Goal: Navigation & Orientation: Find specific page/section

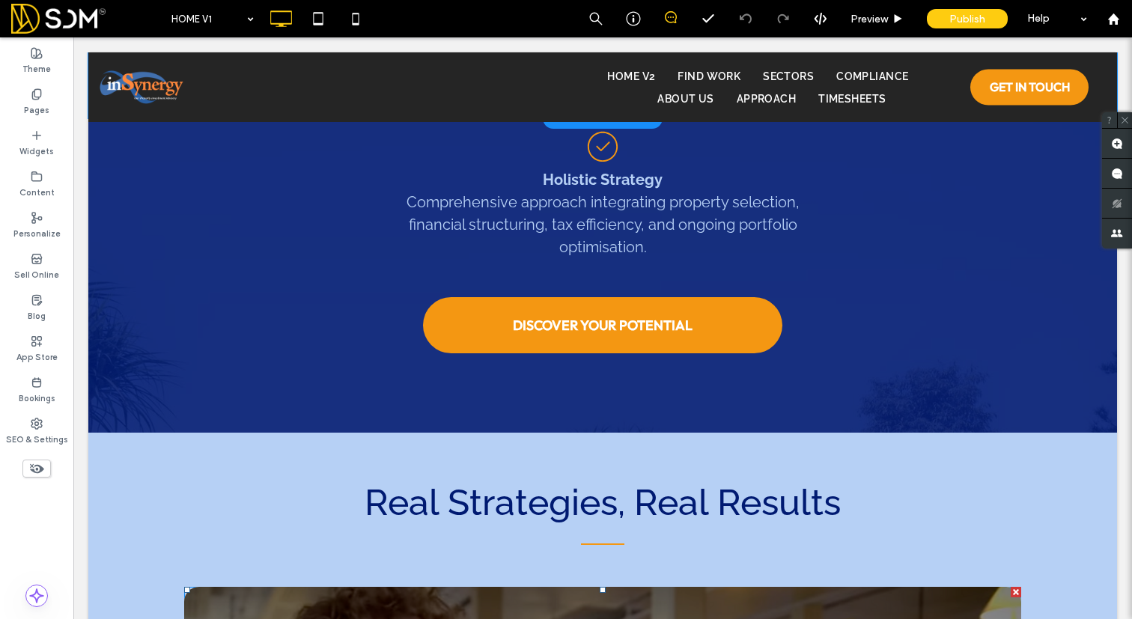
scroll to position [3837, 0]
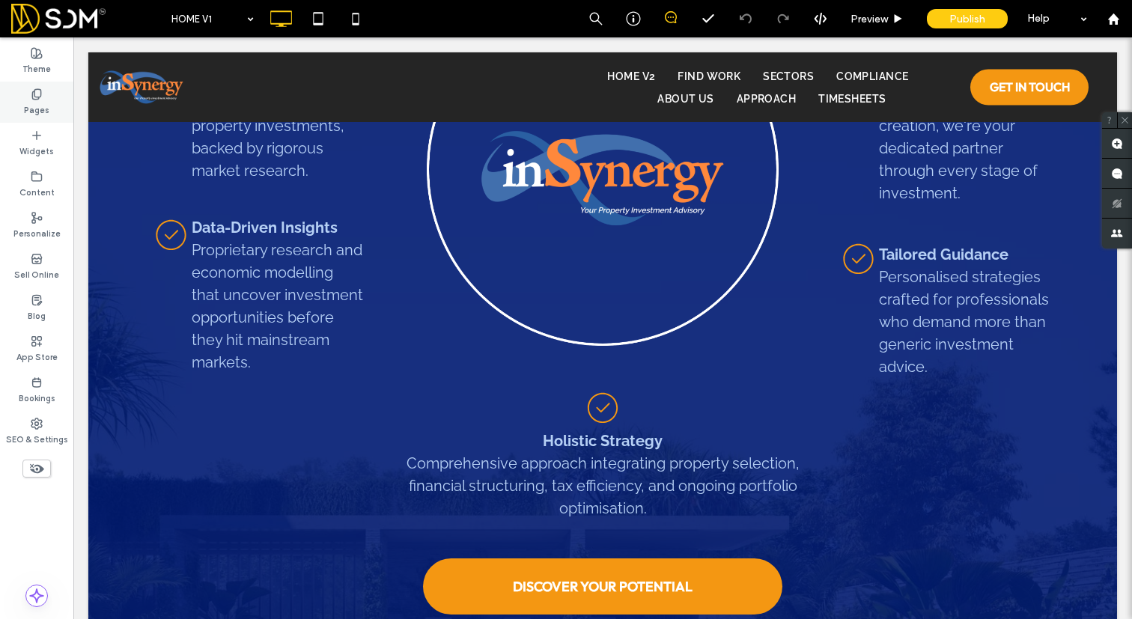
click at [32, 100] on icon at bounding box center [37, 94] width 12 height 12
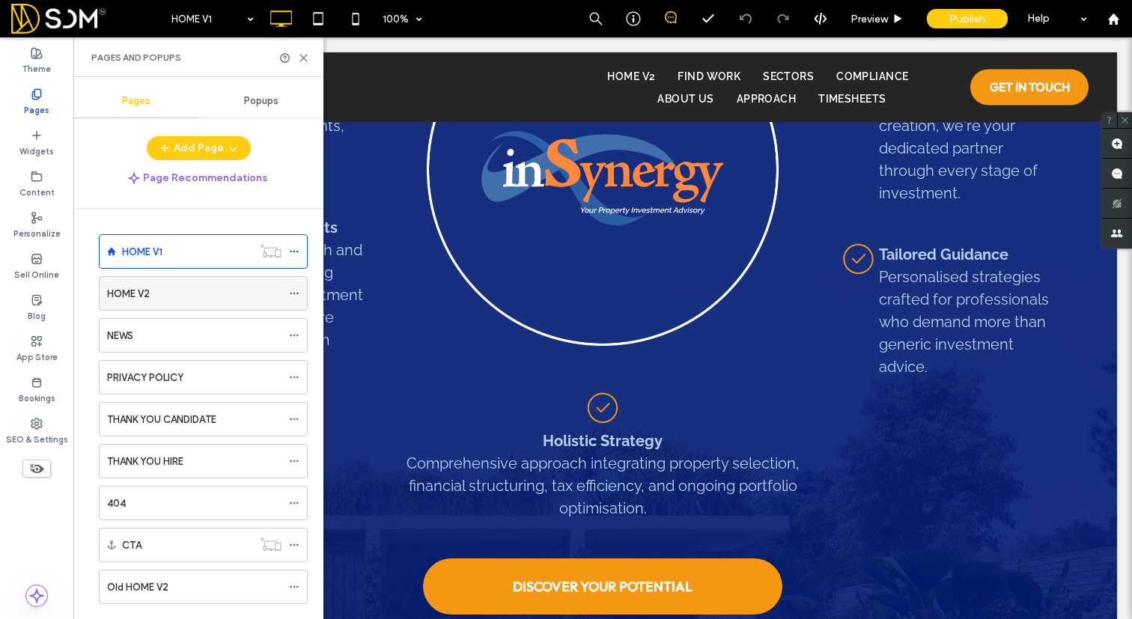
click at [211, 296] on div "HOME V2" at bounding box center [194, 294] width 174 height 16
click at [162, 605] on div "HOME V1 HOME V2 NEWS PRIVACY POLICY THANK YOU CANDIDATE THANK YOU HIRE 404 CTA …" at bounding box center [194, 424] width 228 height 395
click at [156, 592] on label "Old HOME V2" at bounding box center [137, 587] width 61 height 26
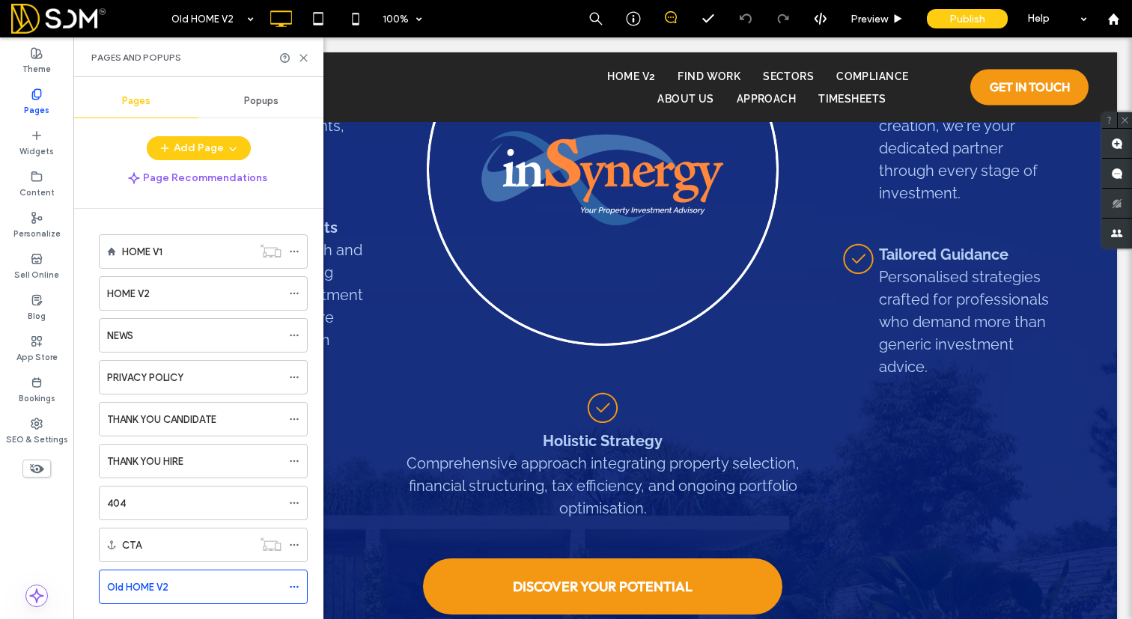
click at [308, 52] on div at bounding box center [566, 309] width 1132 height 619
click at [302, 57] on div at bounding box center [566, 309] width 1132 height 619
